Goal: Find specific page/section

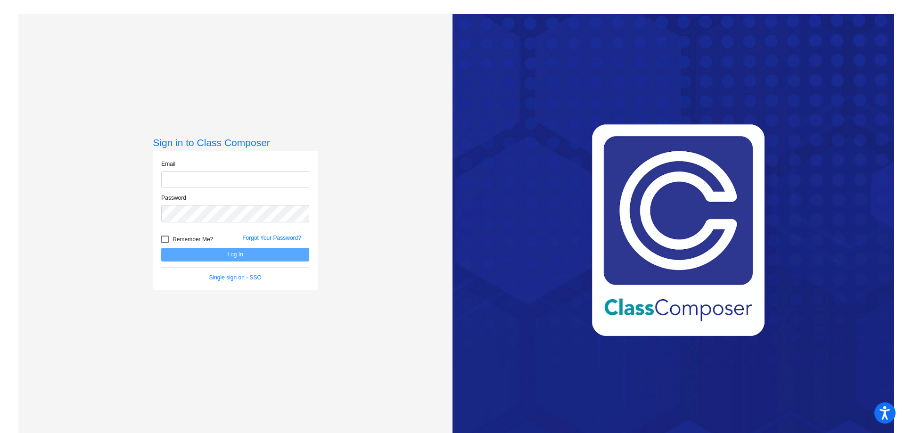
type input "[EMAIL_ADDRESS][PERSON_NAME][DOMAIN_NAME]"
click at [217, 252] on button "Log In" at bounding box center [235, 255] width 148 height 14
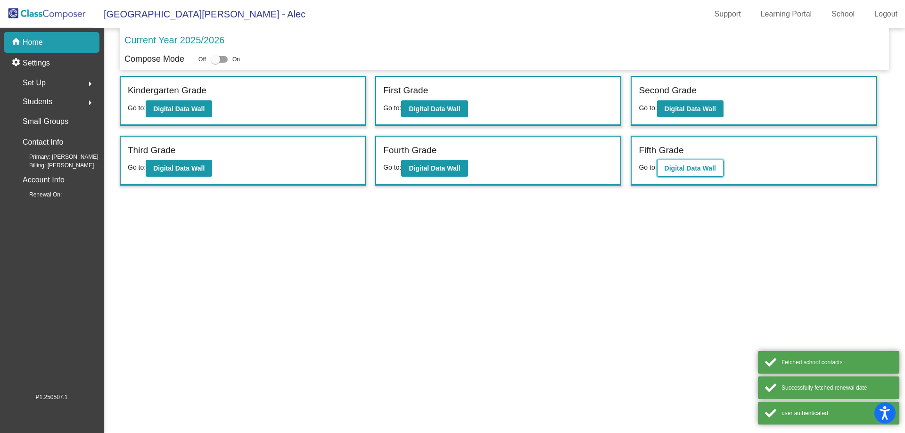
click at [705, 170] on b "Digital Data Wall" at bounding box center [690, 169] width 51 height 8
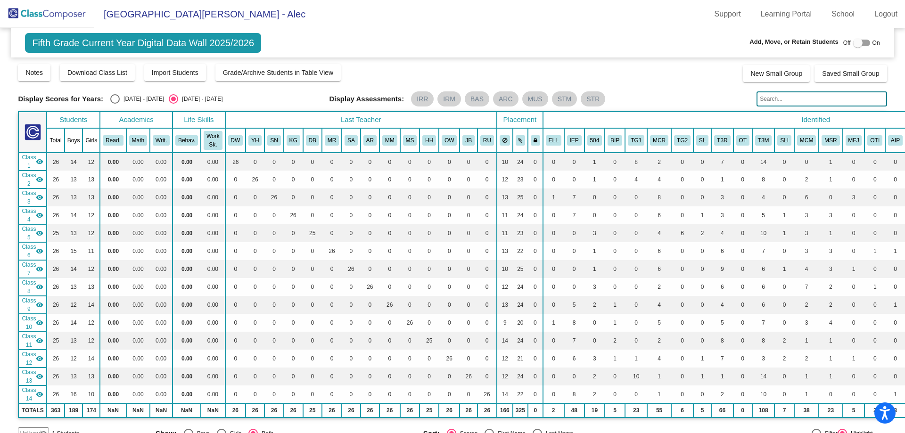
click at [132, 100] on div "[DATE] - [DATE]" at bounding box center [142, 99] width 44 height 8
click at [115, 104] on input "[DATE] - [DATE]" at bounding box center [115, 104] width 0 height 0
radio input "true"
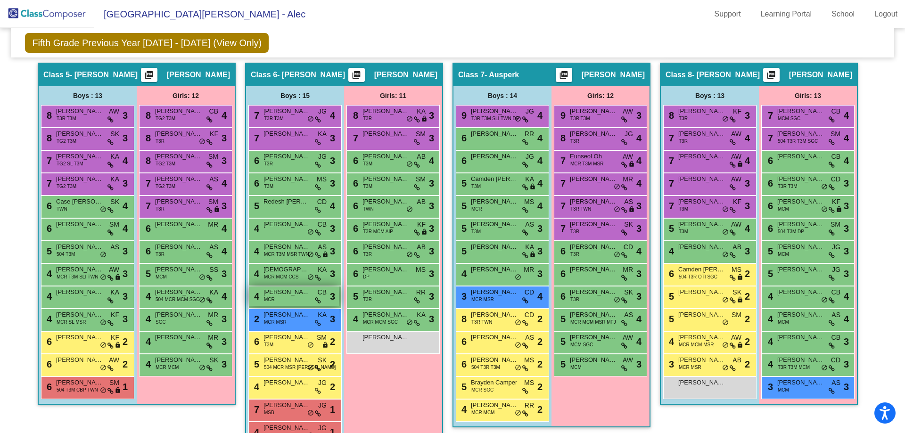
scroll to position [802, 0]
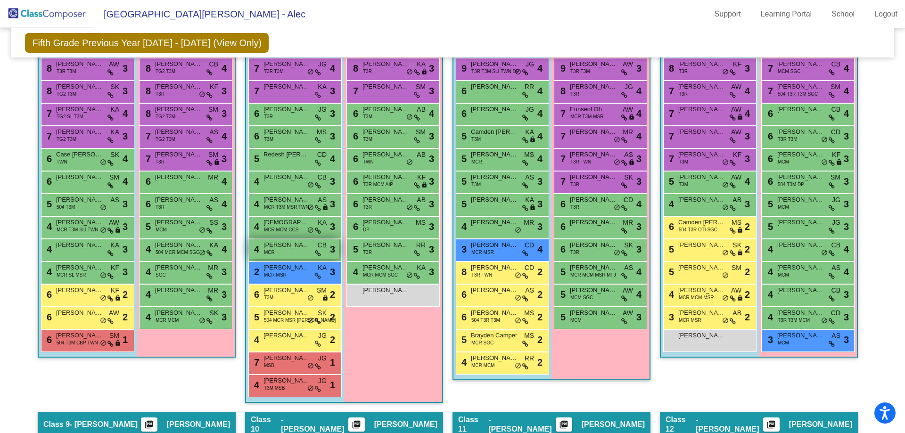
click at [299, 290] on span "[PERSON_NAME]" at bounding box center [287, 290] width 47 height 9
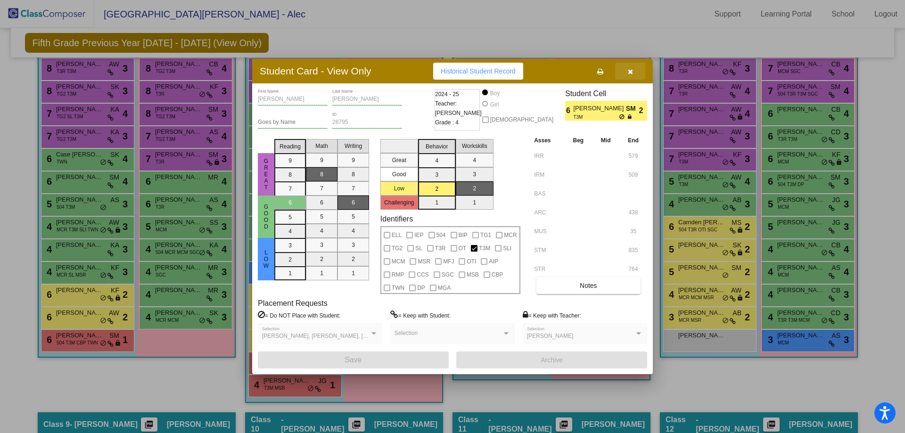
click at [631, 73] on icon "button" at bounding box center [630, 71] width 5 height 7
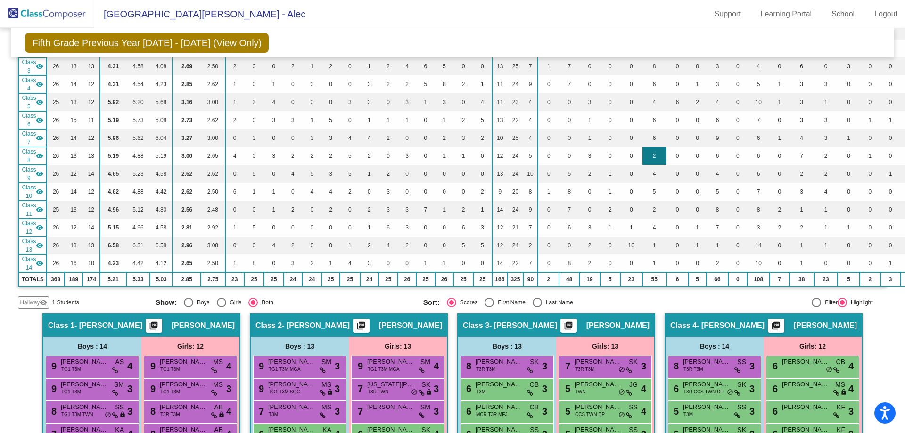
scroll to position [0, 0]
